Goal: Navigation & Orientation: Find specific page/section

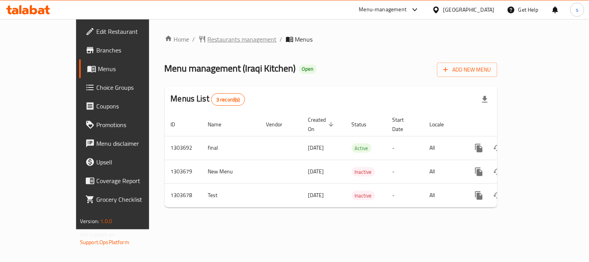
click at [208, 36] on span "Restaurants management" at bounding box center [242, 39] width 69 height 9
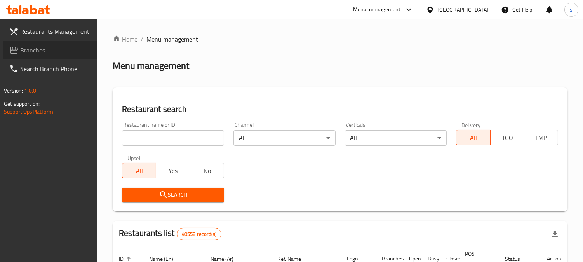
click at [33, 52] on span "Branches" at bounding box center [55, 49] width 71 height 9
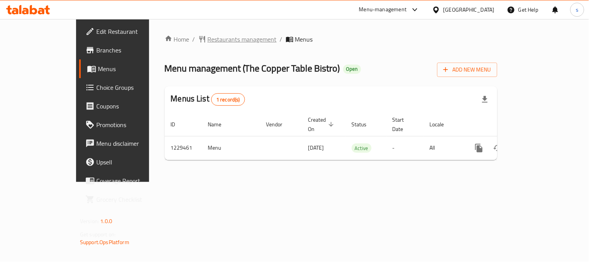
click at [208, 38] on span "Restaurants management" at bounding box center [242, 39] width 69 height 9
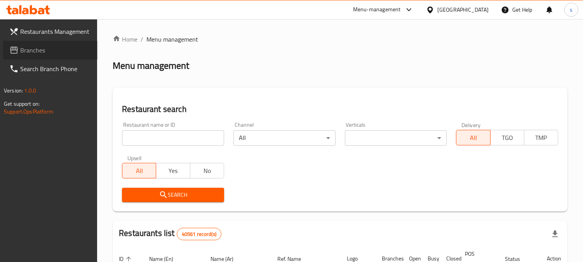
click at [28, 51] on span "Branches" at bounding box center [55, 49] width 71 height 9
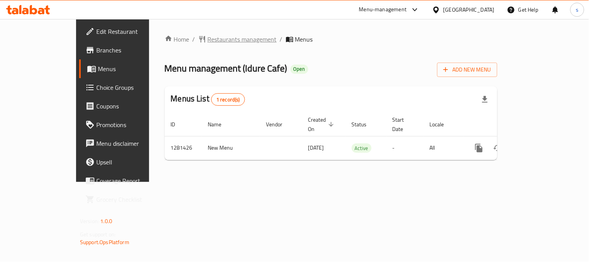
click at [208, 42] on span "Restaurants management" at bounding box center [242, 39] width 69 height 9
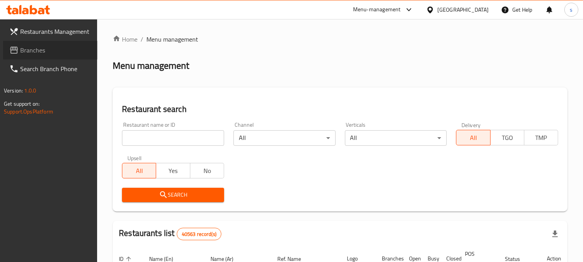
click at [44, 55] on span "Branches" at bounding box center [55, 49] width 71 height 9
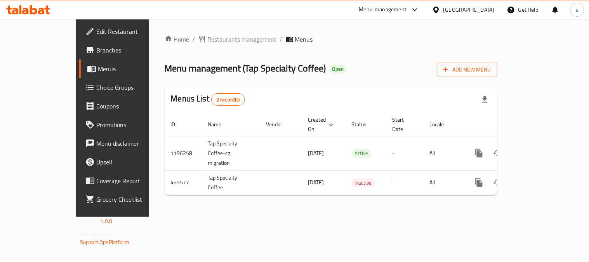
click at [199, 33] on div "Home / Restaurants management / Menus Menu management ( Tap Specialty Coffee ) …" at bounding box center [331, 118] width 364 height 198
click at [208, 35] on span "Restaurants management" at bounding box center [242, 39] width 69 height 9
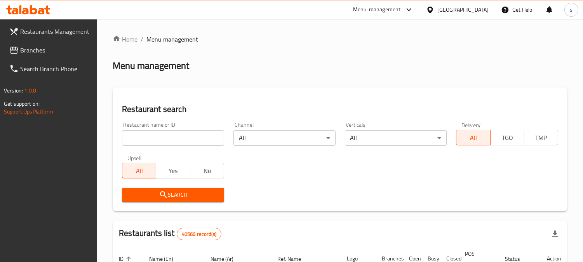
click at [28, 51] on span "Branches" at bounding box center [55, 49] width 71 height 9
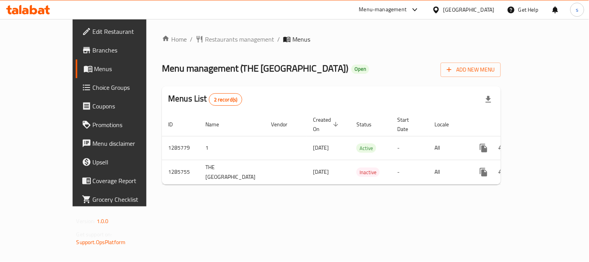
click at [208, 45] on div "Home / Restaurants management / Menus Menu management ( THE HERITAGE PALACE CAF…" at bounding box center [331, 113] width 339 height 156
click at [211, 42] on span "Restaurants management" at bounding box center [239, 39] width 69 height 9
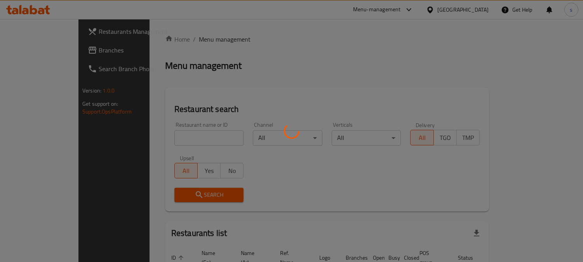
click at [33, 52] on div at bounding box center [291, 131] width 583 height 262
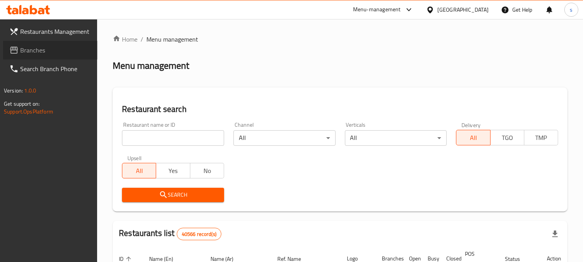
click at [33, 52] on span "Branches" at bounding box center [55, 49] width 71 height 9
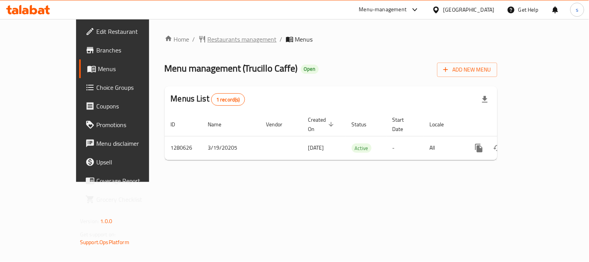
click at [208, 39] on span "Restaurants management" at bounding box center [242, 39] width 69 height 9
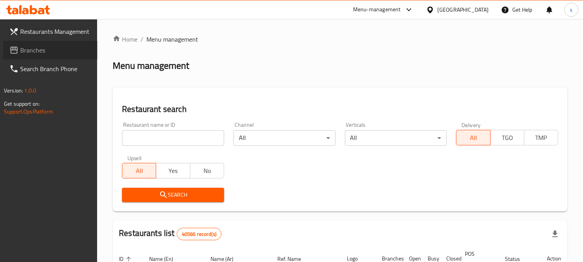
click at [36, 48] on span "Branches" at bounding box center [55, 49] width 71 height 9
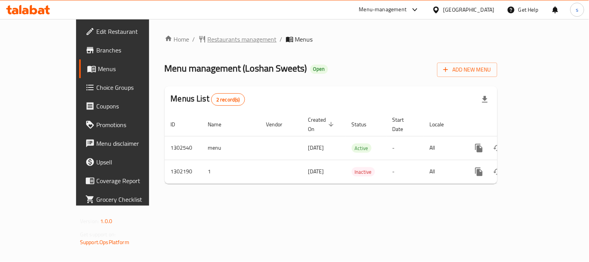
click at [208, 35] on span "Restaurants management" at bounding box center [242, 39] width 69 height 9
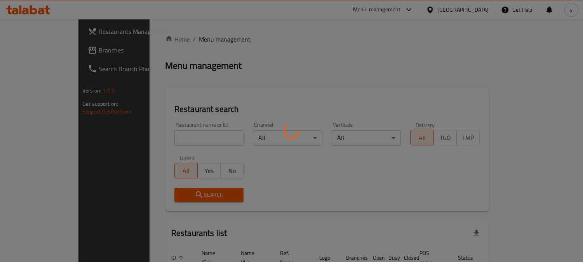
click at [40, 52] on div at bounding box center [291, 131] width 583 height 262
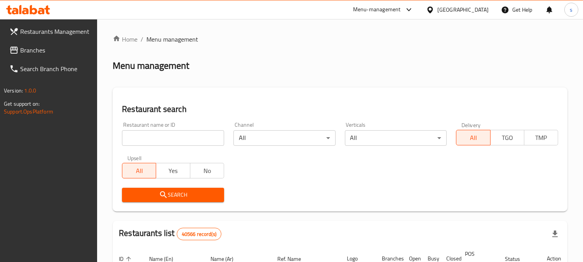
click at [40, 52] on span "Branches" at bounding box center [55, 49] width 71 height 9
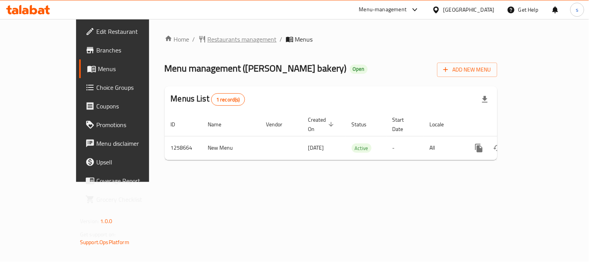
click at [208, 35] on span "Restaurants management" at bounding box center [242, 39] width 69 height 9
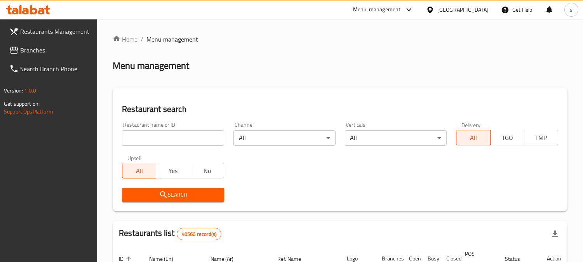
click at [34, 54] on span "Branches" at bounding box center [55, 49] width 71 height 9
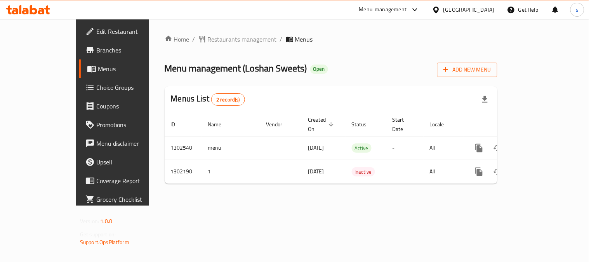
click at [195, 45] on div "Home / Restaurants management / Menus Menu management ( Loshan Sweets ) Open Ad…" at bounding box center [331, 112] width 333 height 155
click at [208, 37] on span "Restaurants management" at bounding box center [242, 39] width 69 height 9
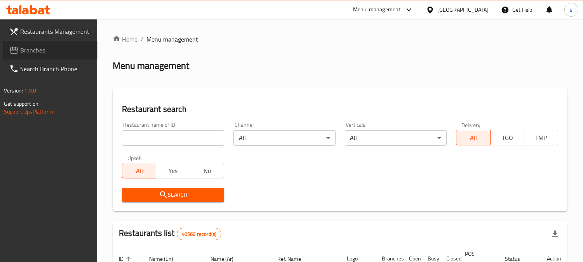
click at [37, 49] on span "Branches" at bounding box center [55, 49] width 71 height 9
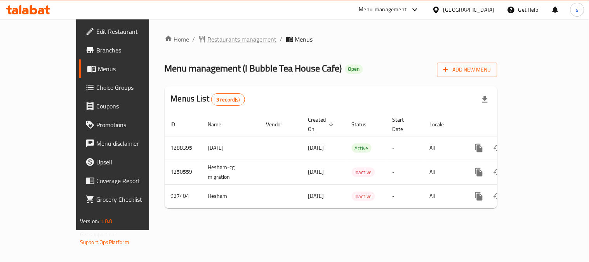
click at [208, 41] on span "Restaurants management" at bounding box center [242, 39] width 69 height 9
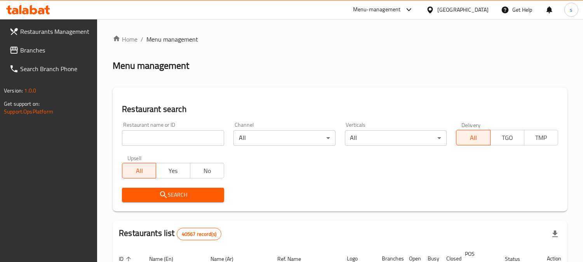
click at [42, 49] on span "Branches" at bounding box center [55, 49] width 71 height 9
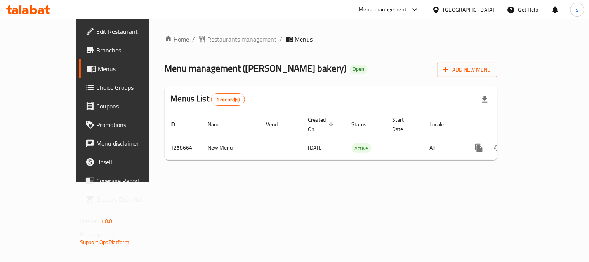
click at [212, 36] on span "Restaurants management" at bounding box center [242, 39] width 69 height 9
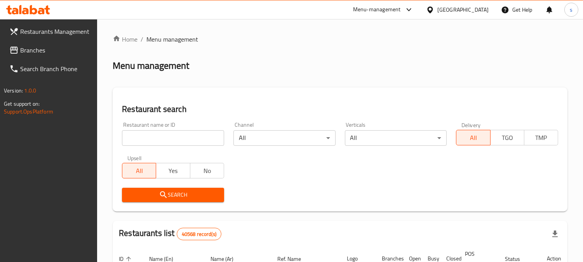
drag, startPoint x: 33, startPoint y: 52, endPoint x: 17, endPoint y: 56, distance: 16.4
click at [33, 52] on span "Branches" at bounding box center [55, 49] width 71 height 9
